Goal: Use online tool/utility: Utilize a website feature to perform a specific function

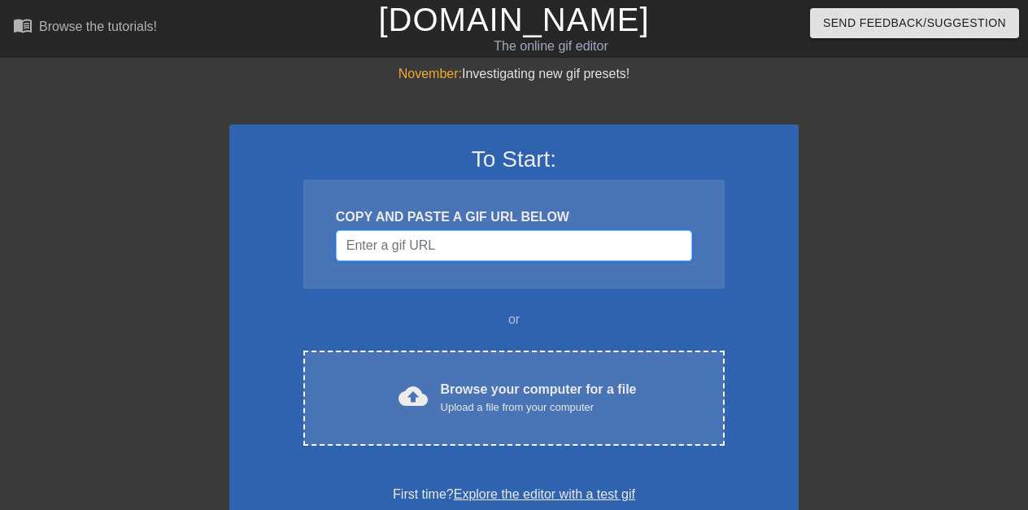
click at [416, 242] on input "Username" at bounding box center [514, 245] width 356 height 31
paste input "跳舞小人GIF URL"
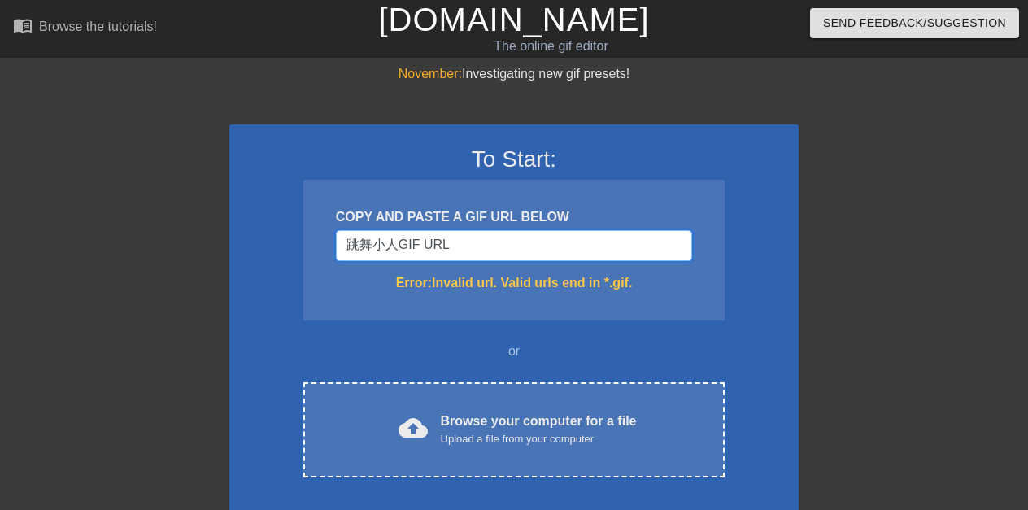
paste input "跳舞小人GIF URL"
type input "跳舞小人GIF跳舞小人GIF URL URL"
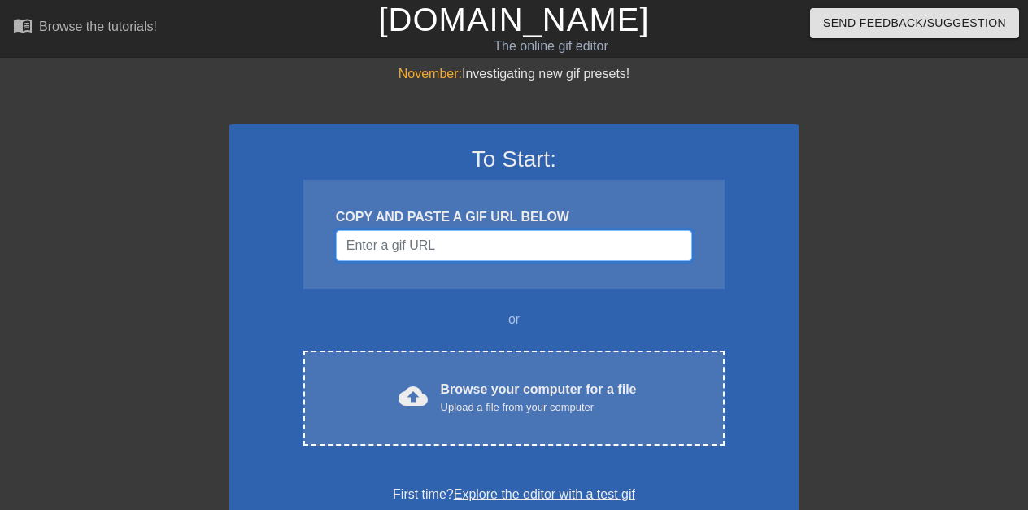
paste input "跳舞小人GIF URL"
type input "跳舞小人GIF URL"
paste input "跳舞小人GIF URL"
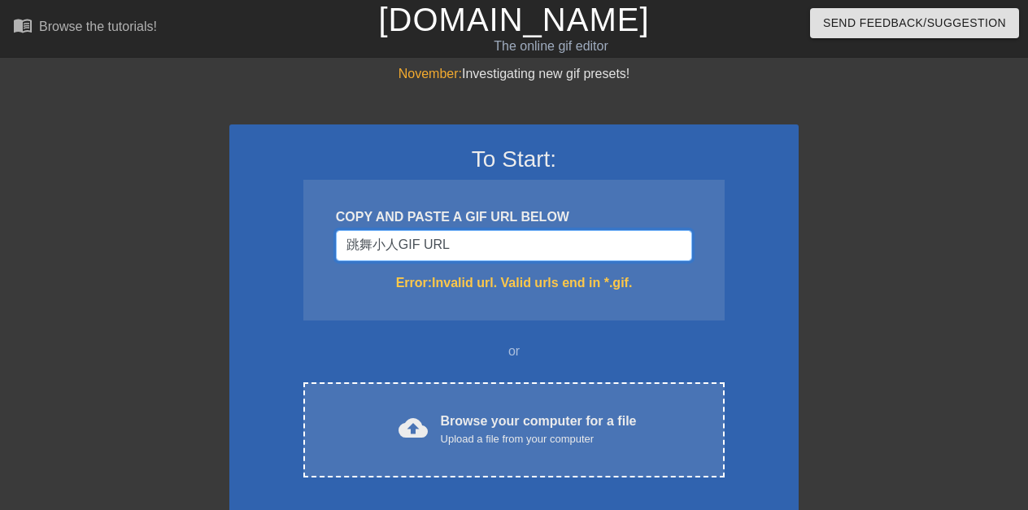
type input "跳舞小人GIF URL"
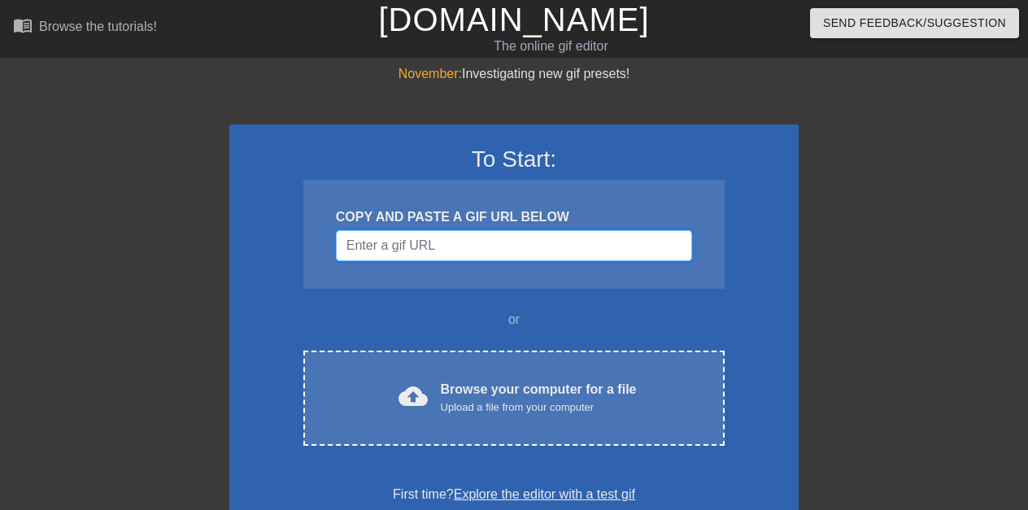
paste input "跳舞小人GIF URL"
type input "跳舞小人GIF URL"
paste input "跳舞小人GIF URL"
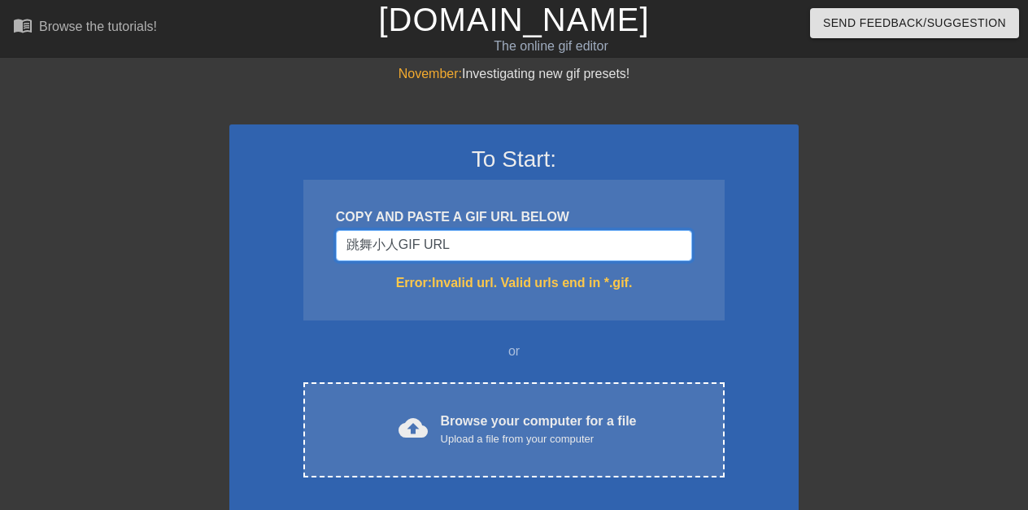
type input "跳舞小人GIF URL"
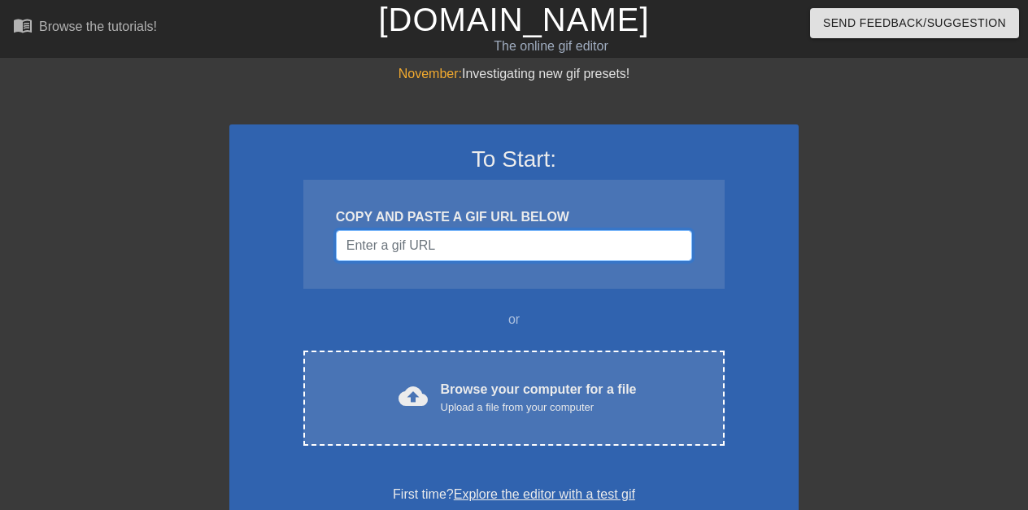
paste input "跳舞小人GIF URL"
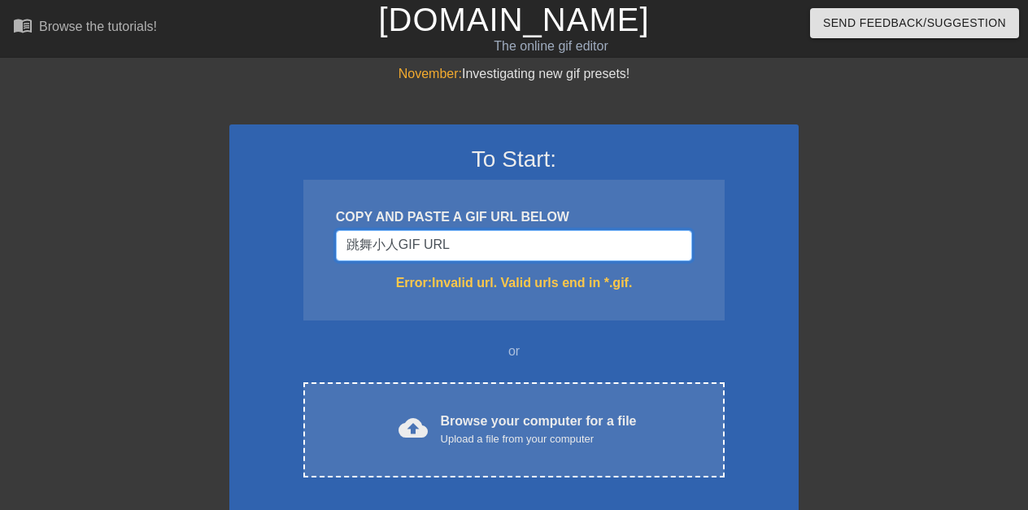
type input "跳舞小人GIF URL"
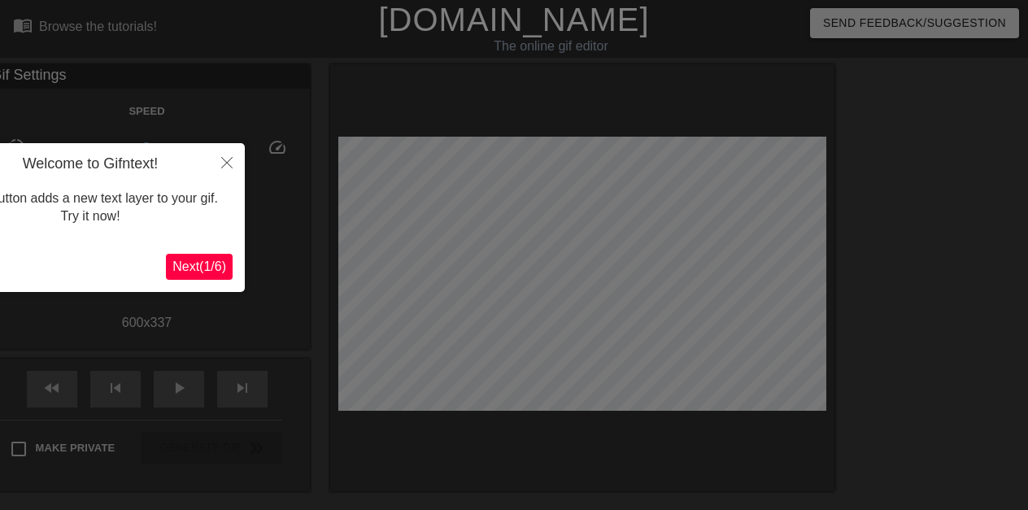
scroll to position [40, 0]
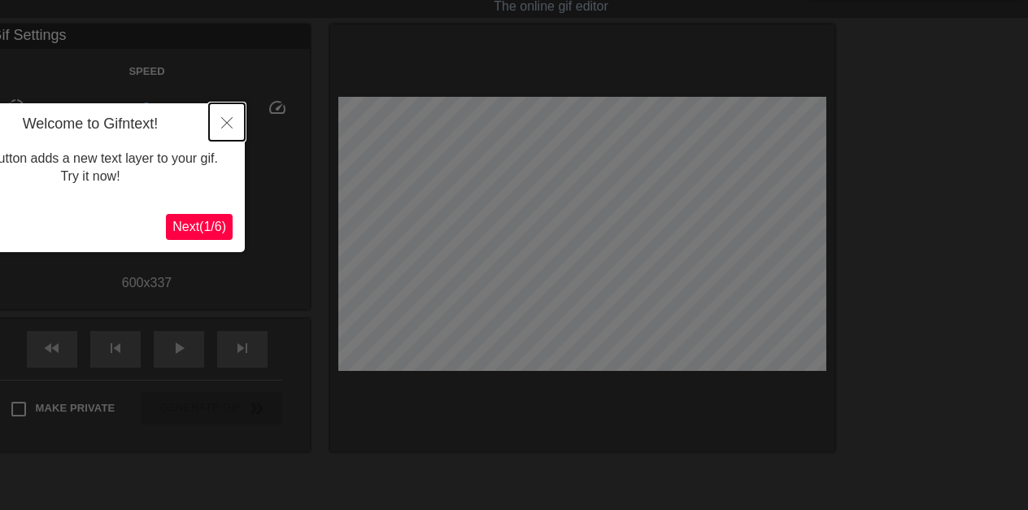
click at [225, 120] on icon "Close" at bounding box center [226, 122] width 11 height 11
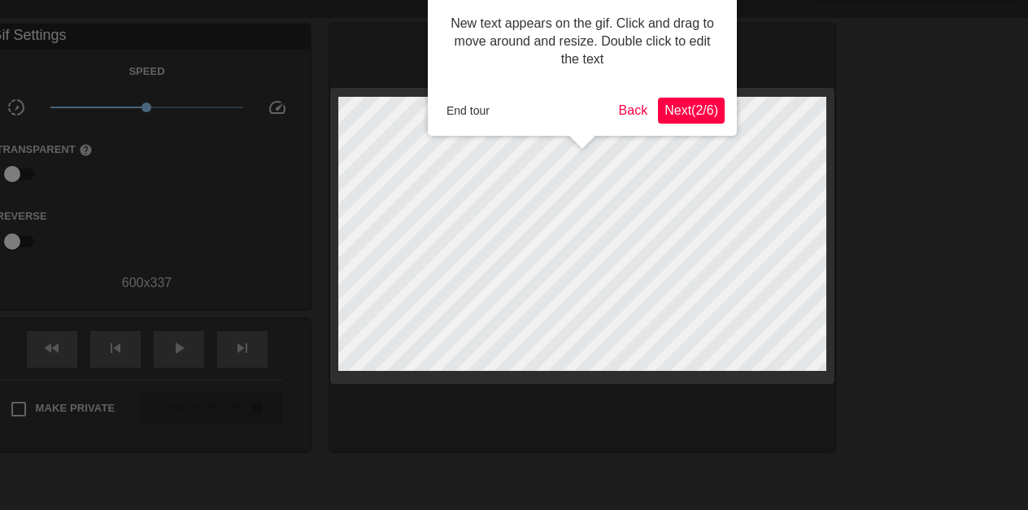
scroll to position [0, 0]
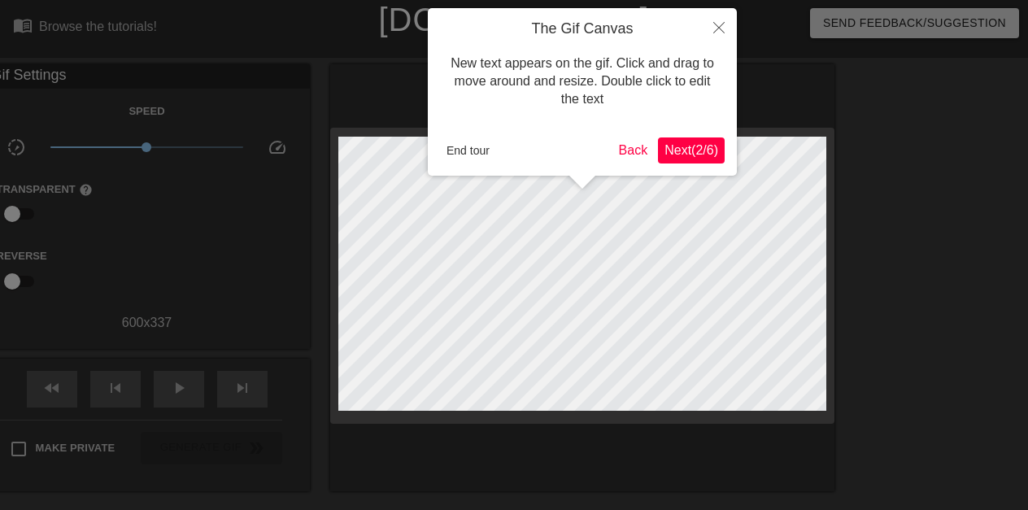
click at [288, 15] on div at bounding box center [514, 368] width 1028 height 737
click at [709, 25] on button "Close" at bounding box center [719, 26] width 36 height 37
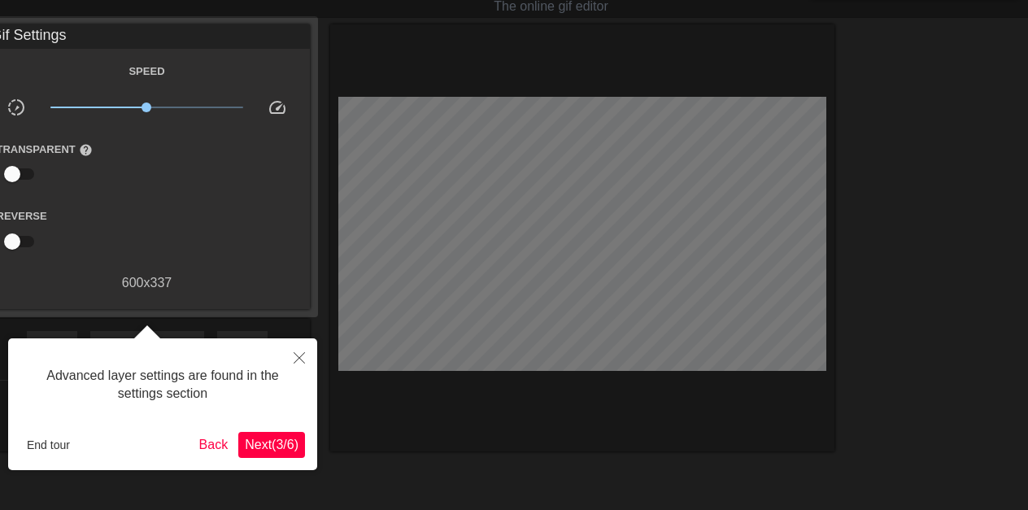
click at [296, 333] on div at bounding box center [162, 331] width 309 height 13
click at [298, 354] on icon "Close" at bounding box center [298, 357] width 11 height 11
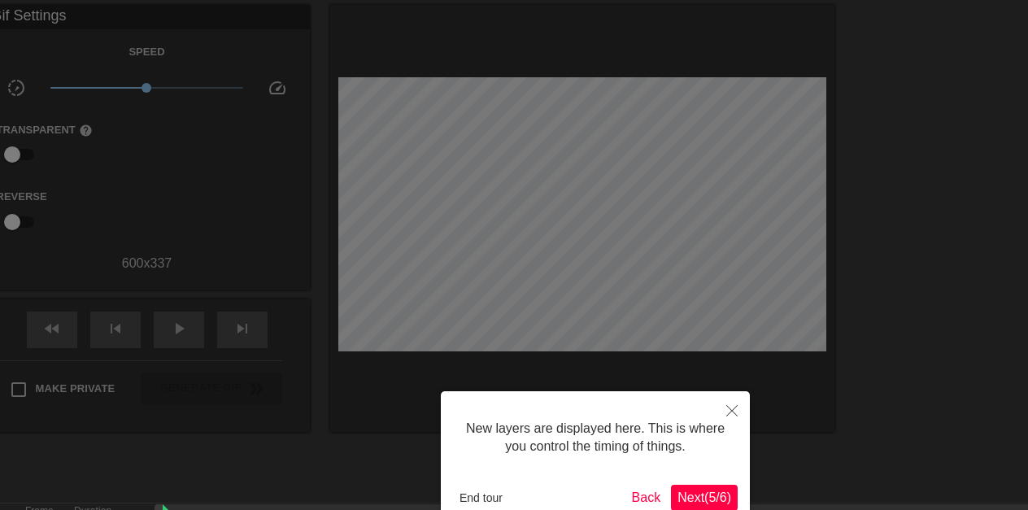
scroll to position [14, 0]
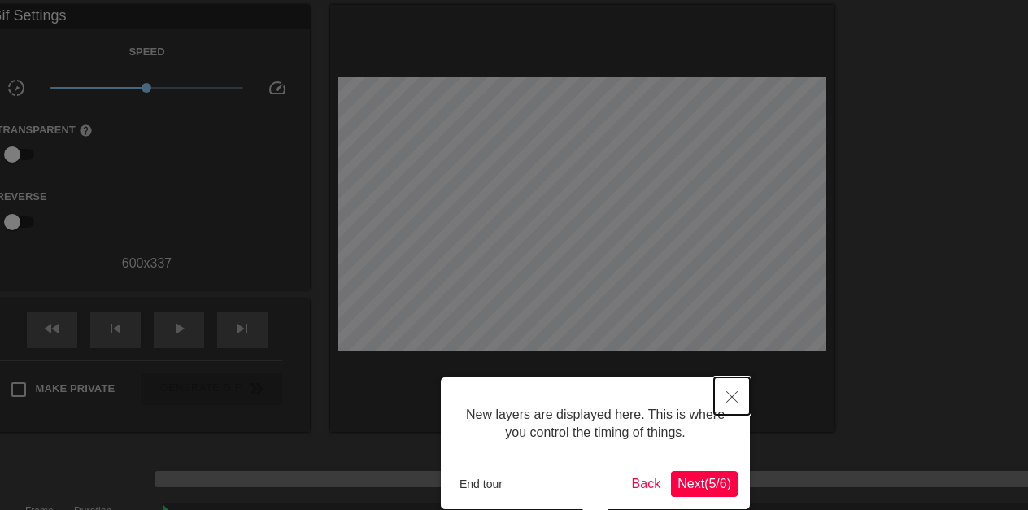
click at [728, 401] on icon "Close" at bounding box center [731, 396] width 11 height 11
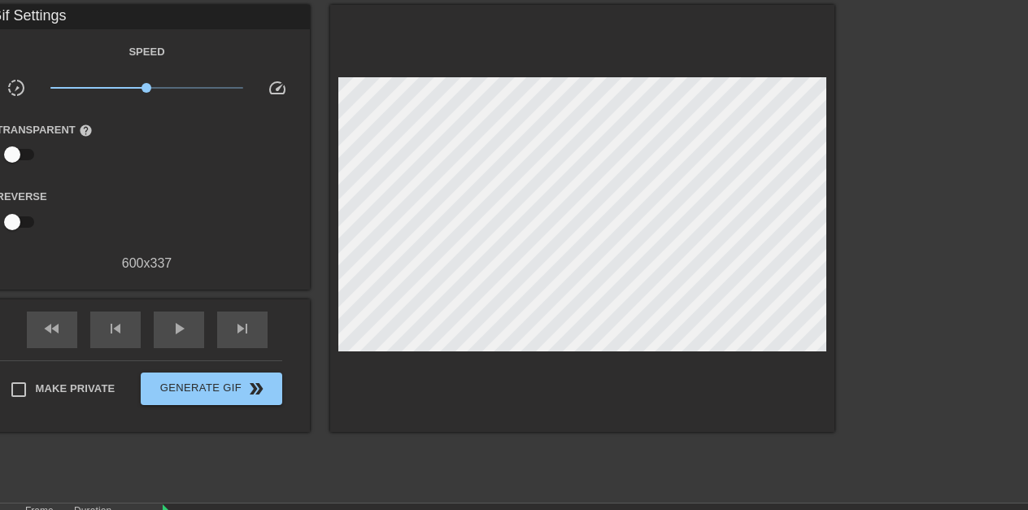
click at [134, 262] on div "600 x 337" at bounding box center [147, 264] width 325 height 20
click at [180, 266] on div "600 x 337" at bounding box center [147, 264] width 325 height 20
click at [134, 256] on div "600 x 337" at bounding box center [147, 264] width 325 height 20
click at [130, 260] on div "600 x 337" at bounding box center [147, 264] width 325 height 20
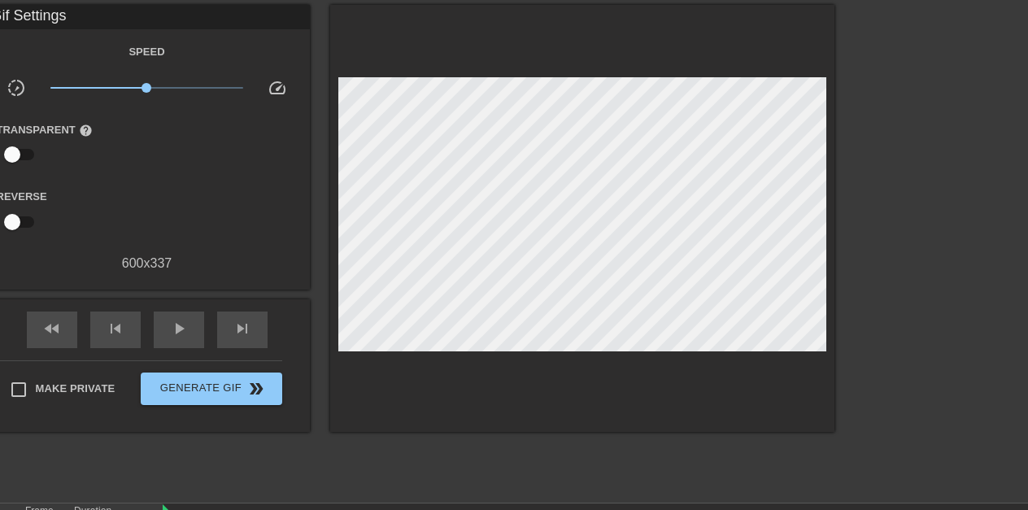
click at [130, 260] on div "600 x 337" at bounding box center [147, 264] width 325 height 20
click at [151, 262] on div "600 x 337" at bounding box center [147, 264] width 325 height 20
click at [10, 256] on div "600 x 337" at bounding box center [147, 264] width 325 height 20
click at [20, 226] on input "checkbox" at bounding box center [12, 221] width 93 height 31
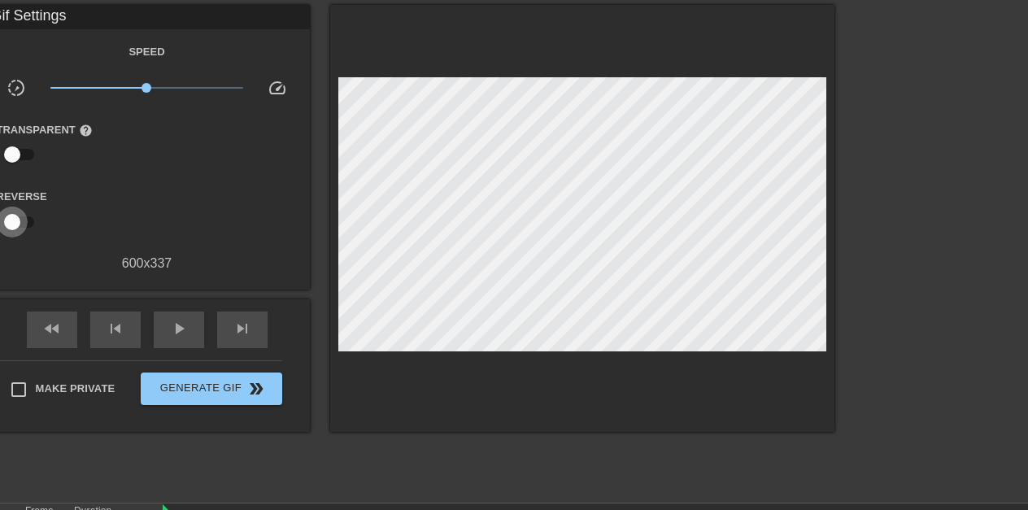
checkbox input "true"
click at [164, 107] on div "Speed slow_motion_video x1.00 speed Transparent help Reverse 600 x 337" at bounding box center [147, 157] width 301 height 232
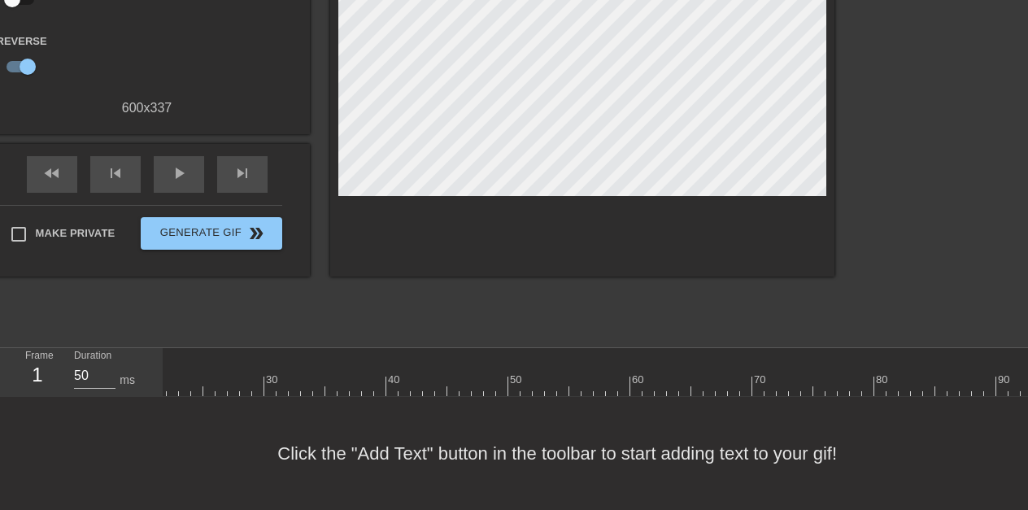
scroll to position [14, 222]
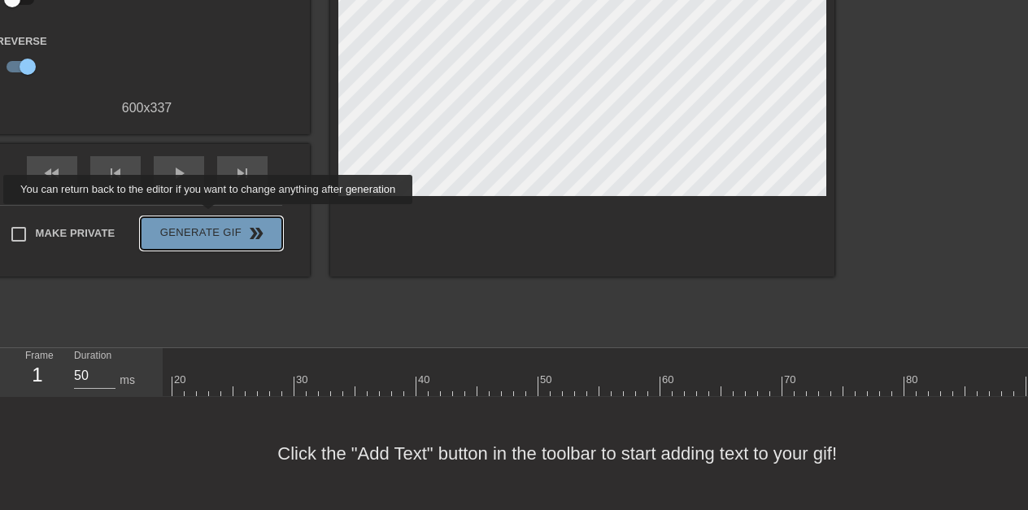
click at [208, 224] on span "Generate Gif double_arrow" at bounding box center [211, 234] width 128 height 20
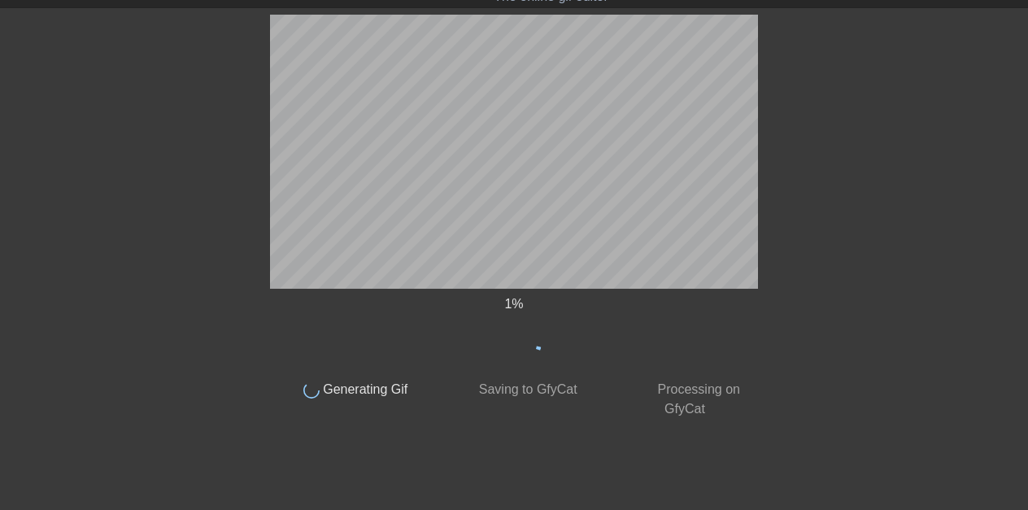
scroll to position [50, 0]
